Goal: Task Accomplishment & Management: Use online tool/utility

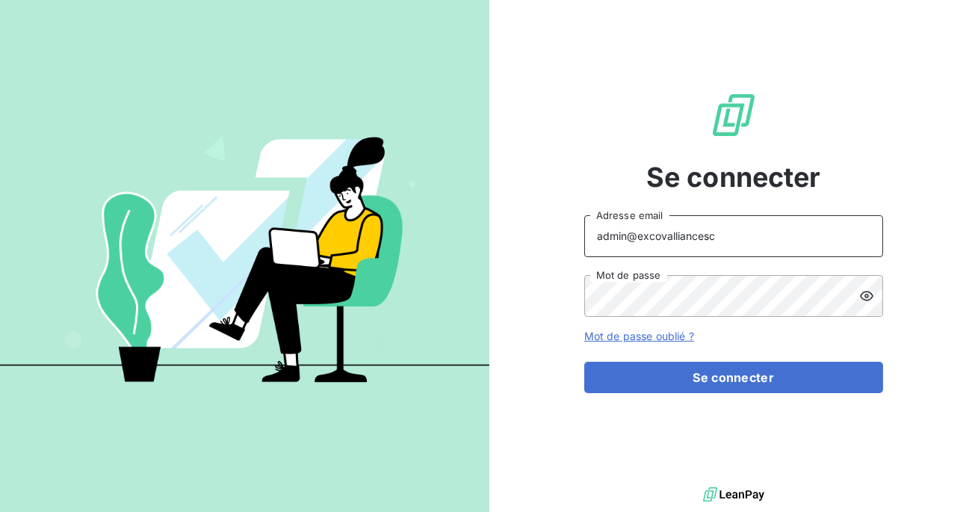
click at [723, 237] on input "admin@excovalliancesc" at bounding box center [733, 236] width 299 height 42
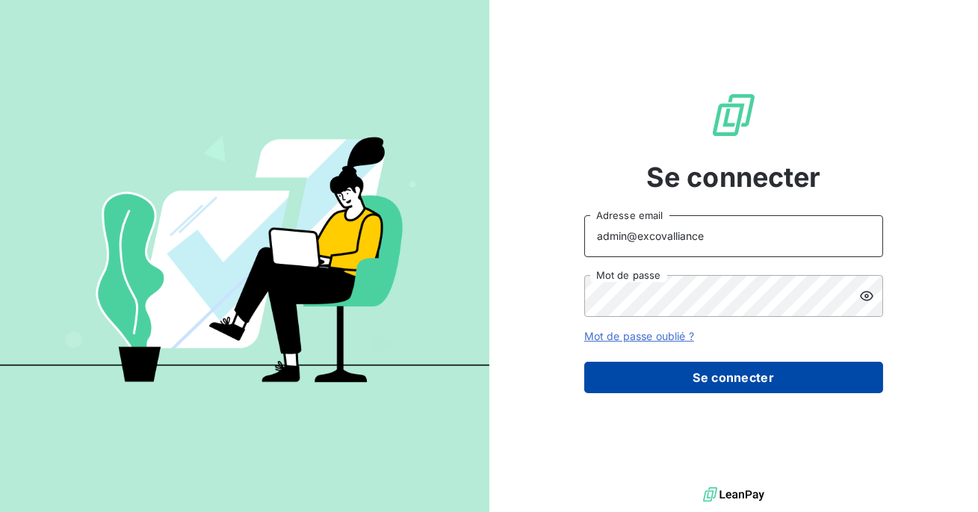
type input "admin@excovalliance"
click at [695, 382] on button "Se connecter" at bounding box center [733, 377] width 299 height 31
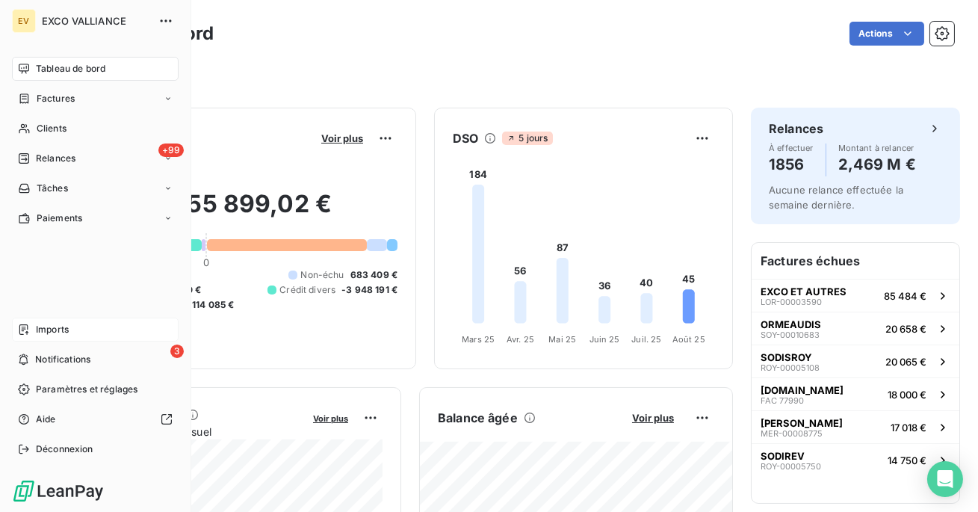
click at [40, 329] on span "Imports" at bounding box center [52, 329] width 33 height 13
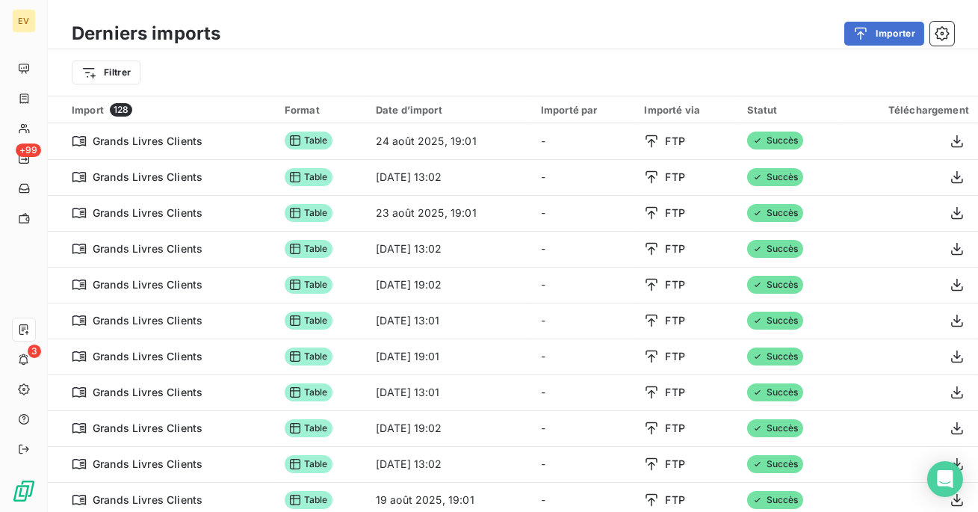
click at [105, 88] on div "Filtrer" at bounding box center [513, 72] width 930 height 46
click at [114, 77] on html "EV +99 3 Derniers imports Importer Filtrer Import 128 Format Date d’import Impo…" at bounding box center [489, 256] width 978 height 512
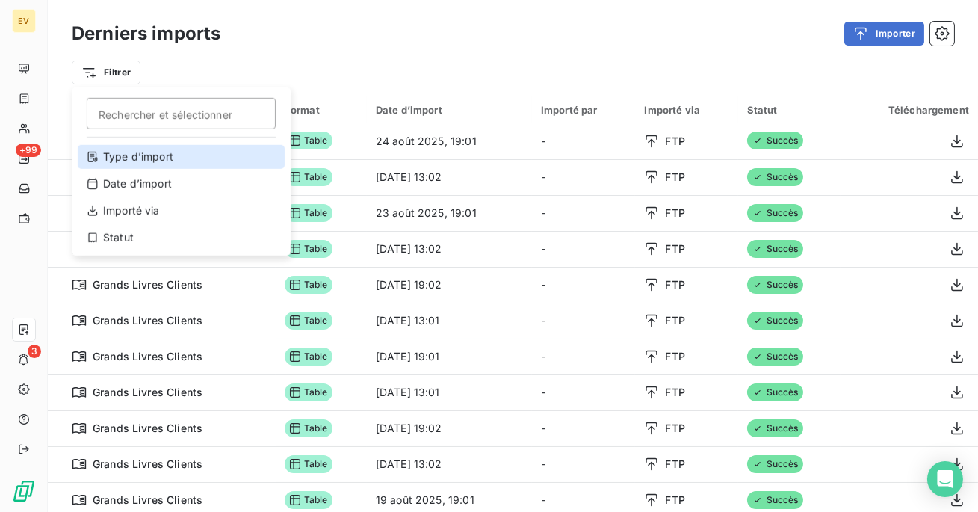
click at [173, 165] on div "Type d’import" at bounding box center [181, 157] width 207 height 24
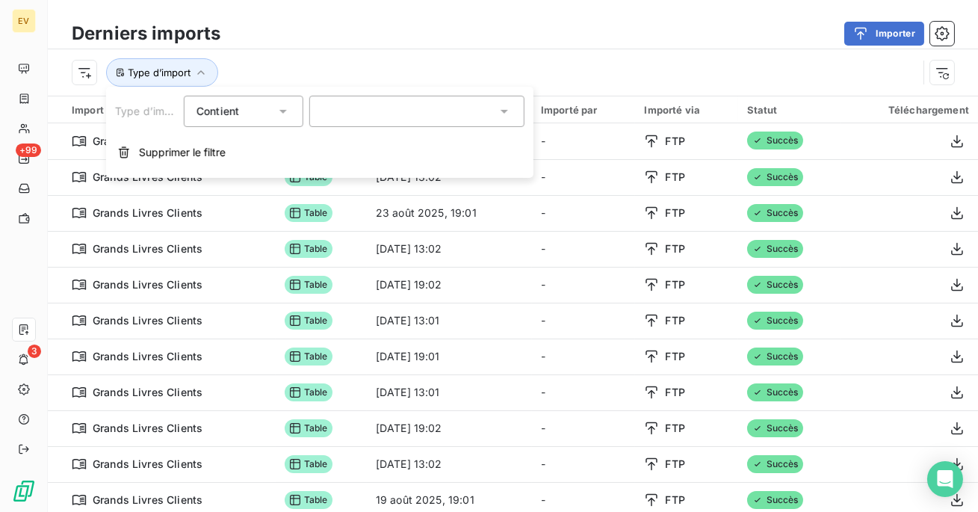
click at [344, 111] on div at bounding box center [416, 111] width 215 height 31
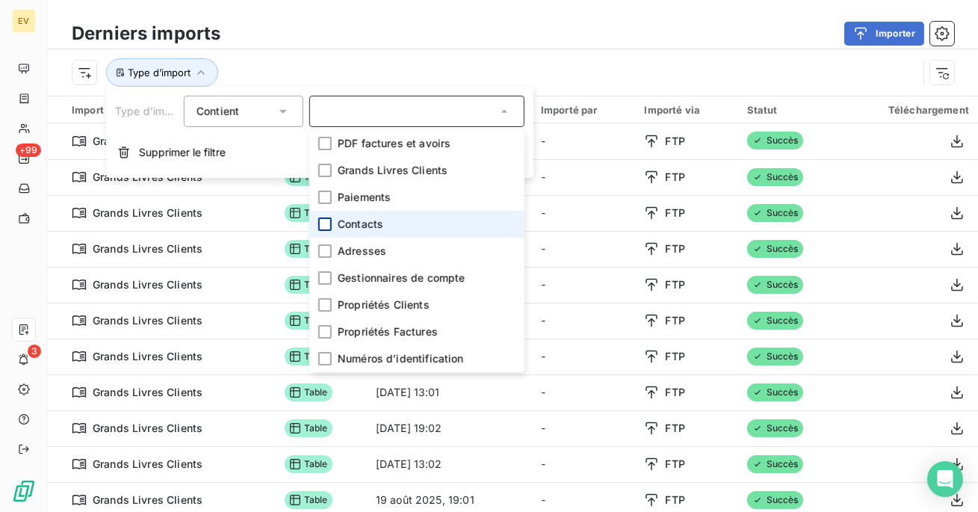
click at [323, 225] on div at bounding box center [324, 223] width 13 height 13
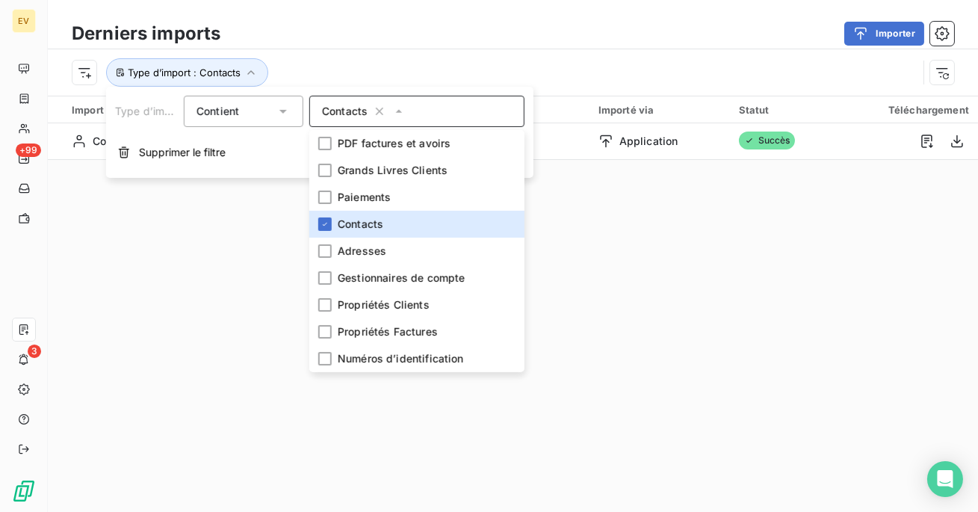
click at [391, 44] on div "Importer" at bounding box center [596, 34] width 716 height 24
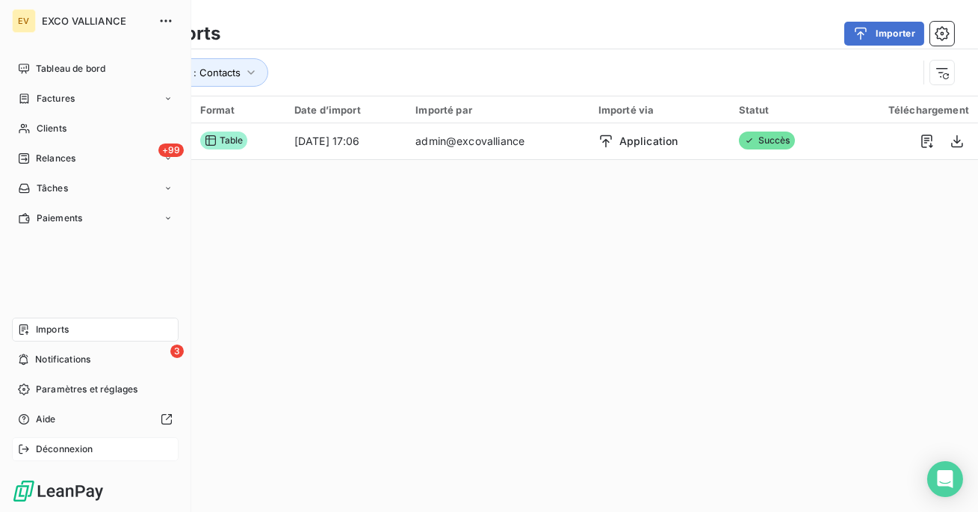
click at [68, 453] on span "Déconnexion" at bounding box center [65, 448] width 58 height 13
